Goal: Navigation & Orientation: Find specific page/section

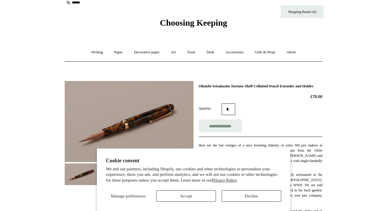
scroll to position [15, 0]
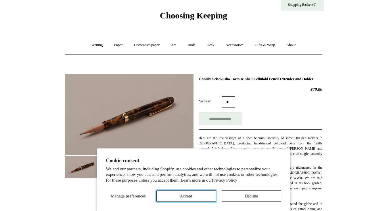
click at [187, 197] on button "Accept" at bounding box center [187, 196] width 60 height 12
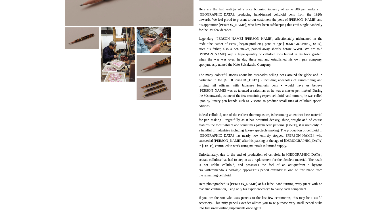
scroll to position [146, 0]
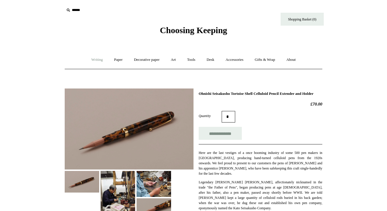
click at [94, 60] on link "Writing +" at bounding box center [97, 59] width 22 height 15
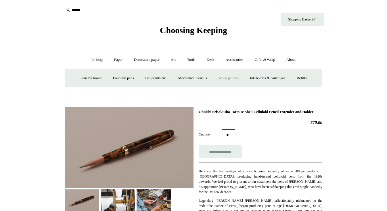
click at [233, 78] on link "Wood pencils +" at bounding box center [228, 78] width 31 height 15
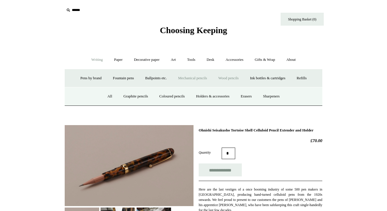
click at [186, 79] on link "Mechanical pencils +" at bounding box center [192, 78] width 39 height 15
click at [243, 98] on link "Lead refills" at bounding box center [243, 96] width 28 height 15
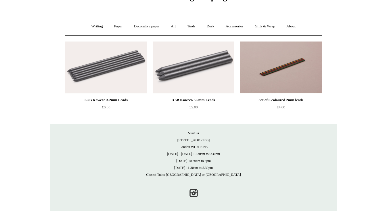
scroll to position [36, 0]
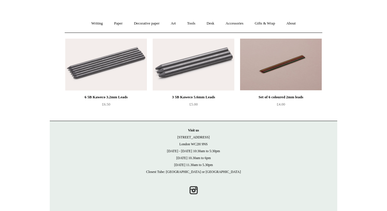
drag, startPoint x: 212, startPoint y: 143, endPoint x: 206, endPoint y: 142, distance: 6.2
click at [206, 142] on p "Visit us 21 Tower Street London WC2H 9NS Monday - Friday 10:30am to 5:30pm Satu…" at bounding box center [194, 151] width 276 height 48
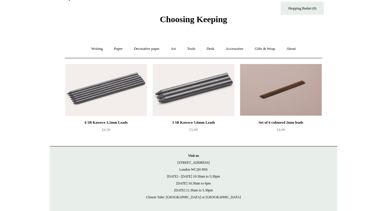
scroll to position [0, 0]
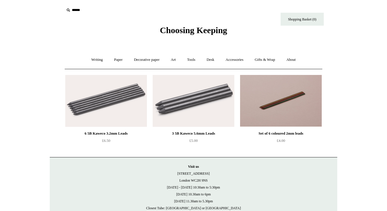
drag, startPoint x: 211, startPoint y: 180, endPoint x: 182, endPoint y: 174, distance: 30.2
click at [182, 174] on p "Visit us 21 Tower Street London WC2H 9NS Monday - Friday 10:30am to 5:30pm Satu…" at bounding box center [194, 187] width 276 height 48
copy p "21 Tower Street London WC2H 9NS"
click at [90, 58] on link "Writing +" at bounding box center [97, 59] width 22 height 15
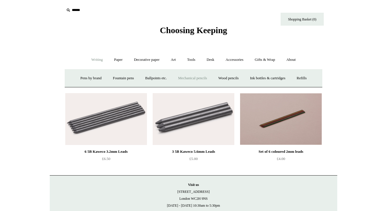
click at [194, 77] on link "Mechanical pencils +" at bounding box center [192, 78] width 39 height 15
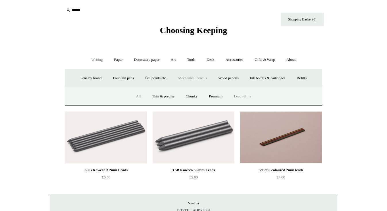
click at [135, 98] on link "All" at bounding box center [138, 96] width 15 height 15
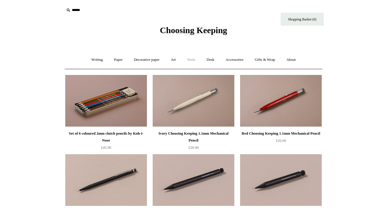
click at [197, 62] on link "Tools +" at bounding box center [191, 59] width 19 height 15
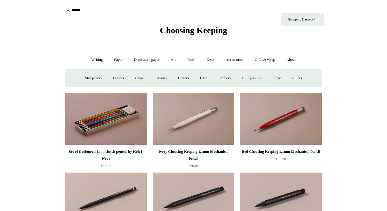
click at [256, 79] on link "Hole punches" at bounding box center [252, 78] width 31 height 15
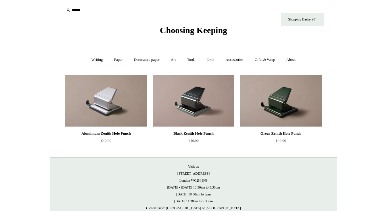
click at [211, 58] on link "Desk +" at bounding box center [211, 59] width 18 height 15
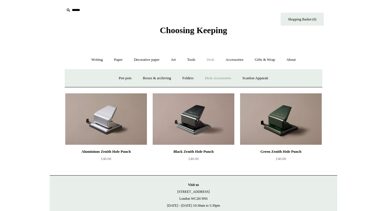
click at [210, 80] on link "Desk Accessories" at bounding box center [218, 78] width 37 height 15
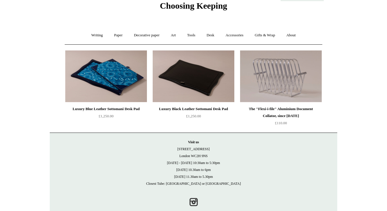
scroll to position [36, 0]
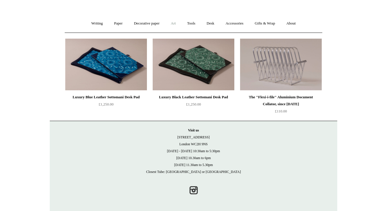
click at [176, 24] on link "Art +" at bounding box center [173, 23] width 15 height 15
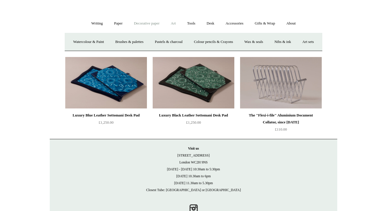
click at [147, 24] on link "Decorative paper +" at bounding box center [147, 23] width 36 height 15
click at [147, 24] on link "Decorative paper -" at bounding box center [147, 23] width 36 height 15
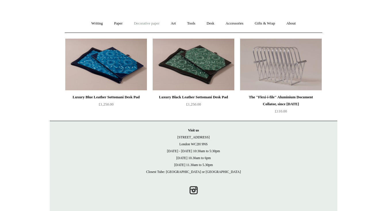
click at [147, 24] on link "Decorative paper +" at bounding box center [147, 23] width 36 height 15
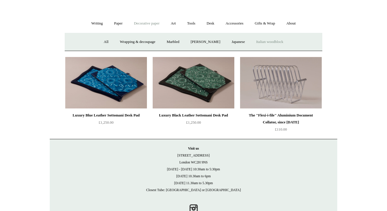
click at [271, 47] on link "Italian woodblock" at bounding box center [269, 41] width 37 height 15
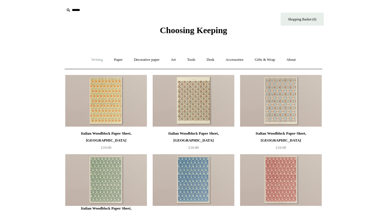
click at [92, 60] on link "Writing +" at bounding box center [97, 59] width 22 height 15
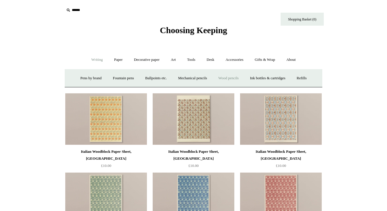
click at [232, 76] on link "Wood pencils +" at bounding box center [228, 78] width 31 height 15
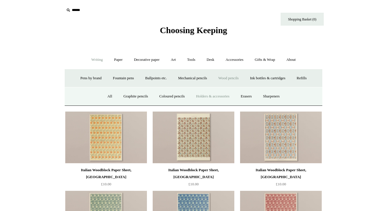
click at [203, 97] on link "Holders & accessories" at bounding box center [213, 96] width 44 height 15
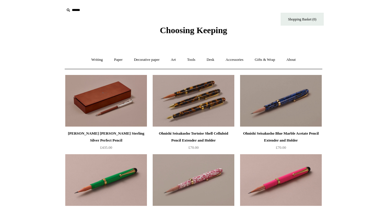
click at [197, 101] on img at bounding box center [194, 101] width 82 height 52
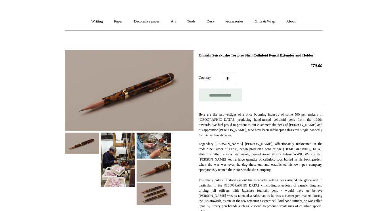
scroll to position [35, 0]
